Goal: Task Accomplishment & Management: Use online tool/utility

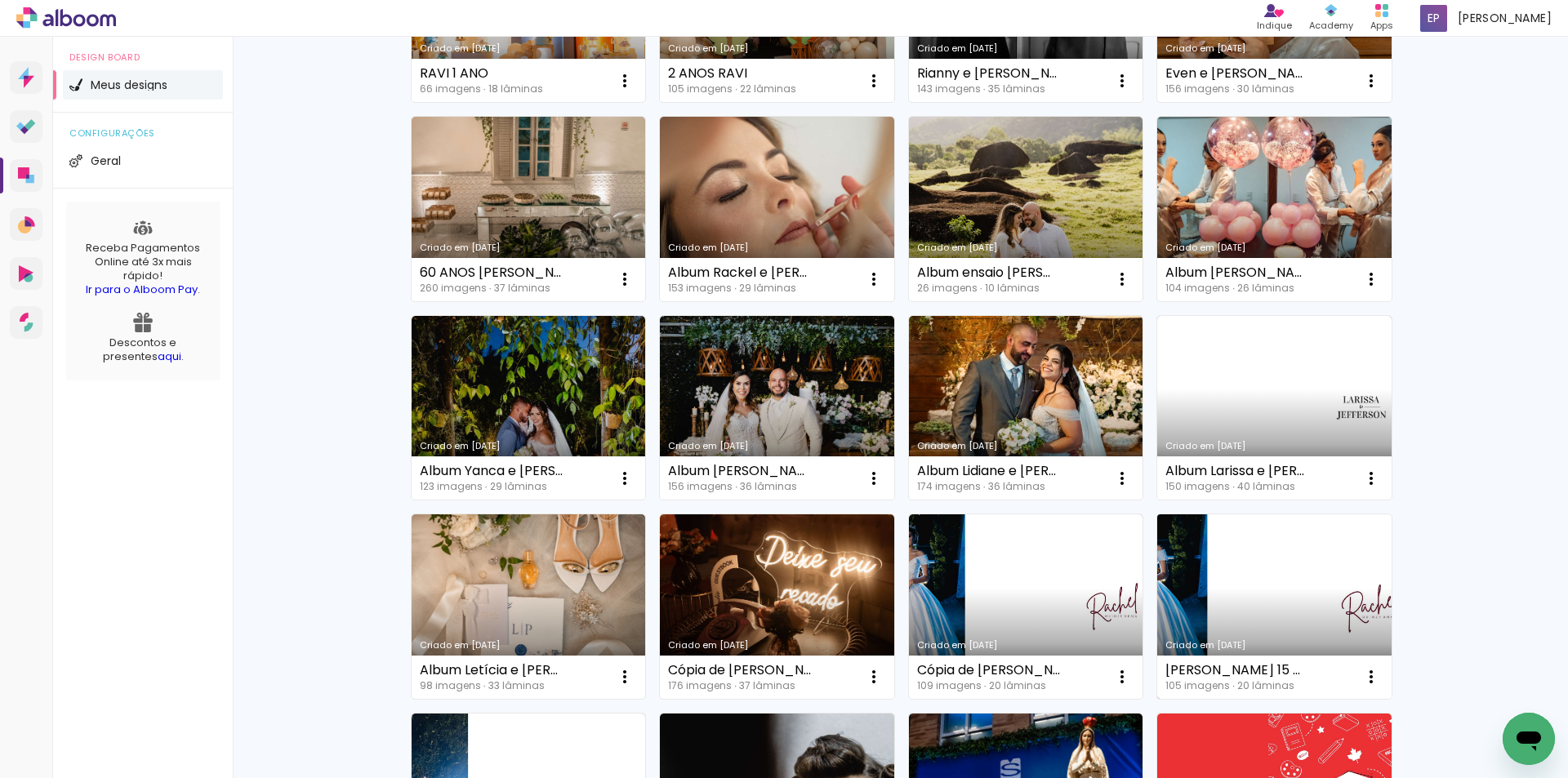
scroll to position [897, 0]
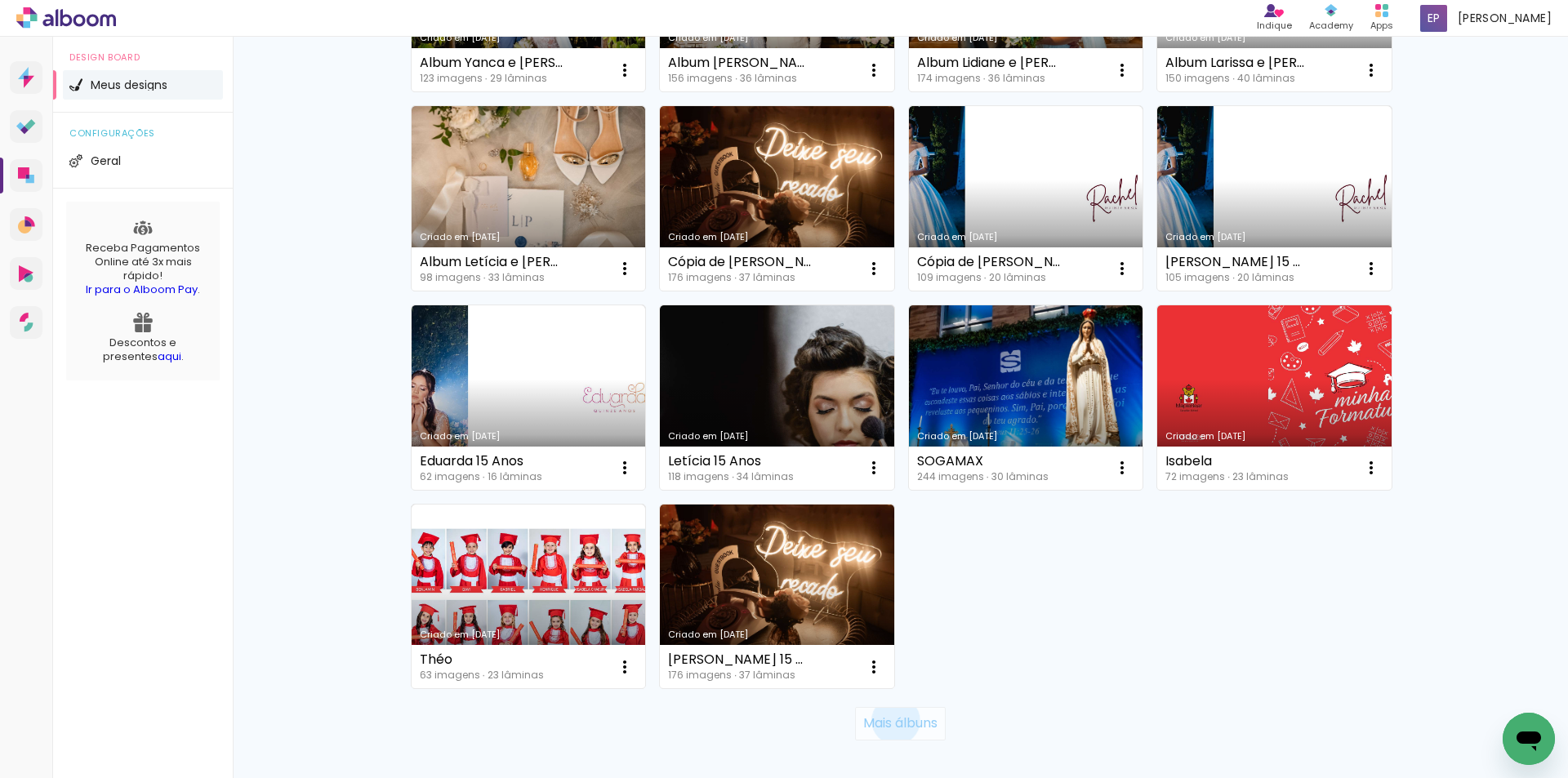
click at [0, 0] on slot "Mais álbuns" at bounding box center [0, 0] width 0 height 0
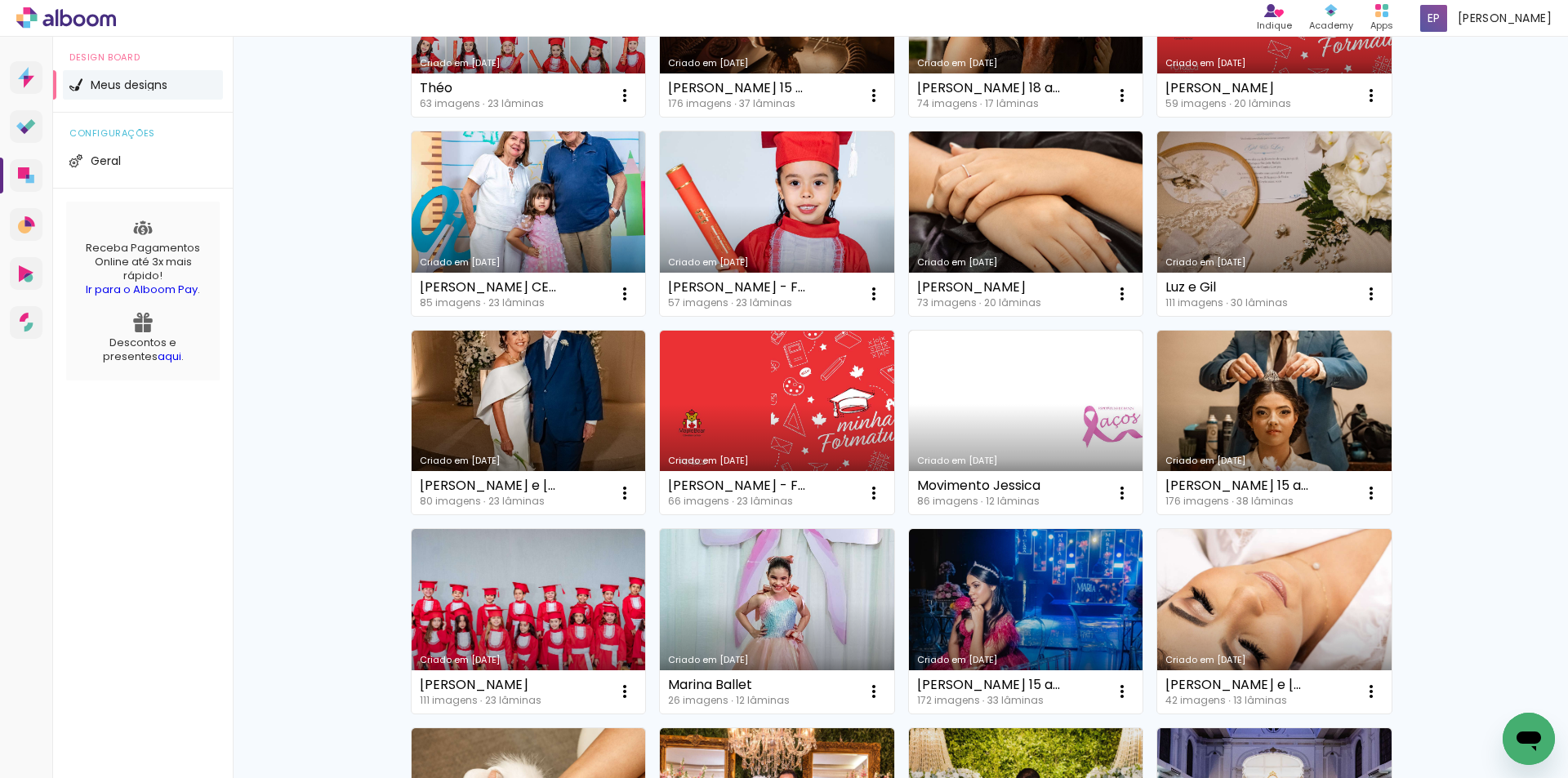
scroll to position [1714, 0]
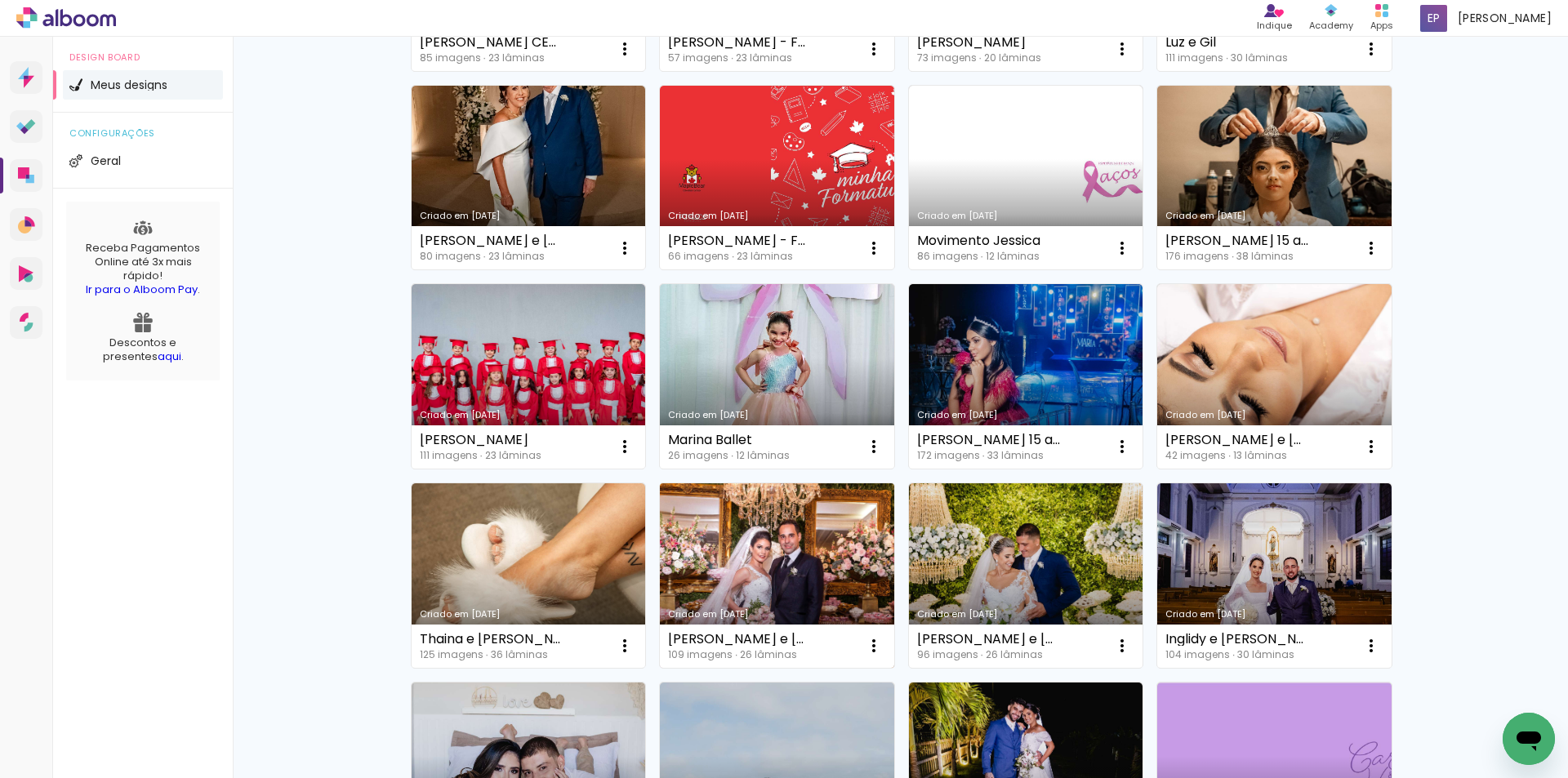
click at [774, 588] on link "Criado em 23/04/24" at bounding box center [777, 575] width 235 height 184
click at [0, 0] on neon-animated-pages "Confirmar Cancelar" at bounding box center [0, 0] width 0 height 0
